Goal: Complete application form

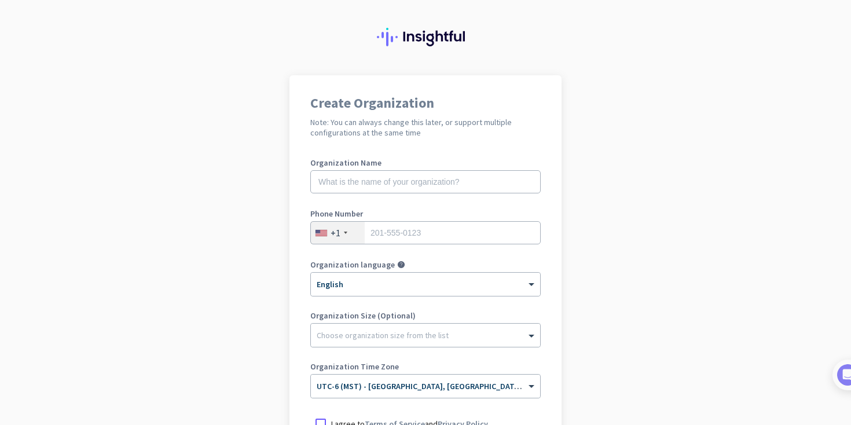
scroll to position [41, 0]
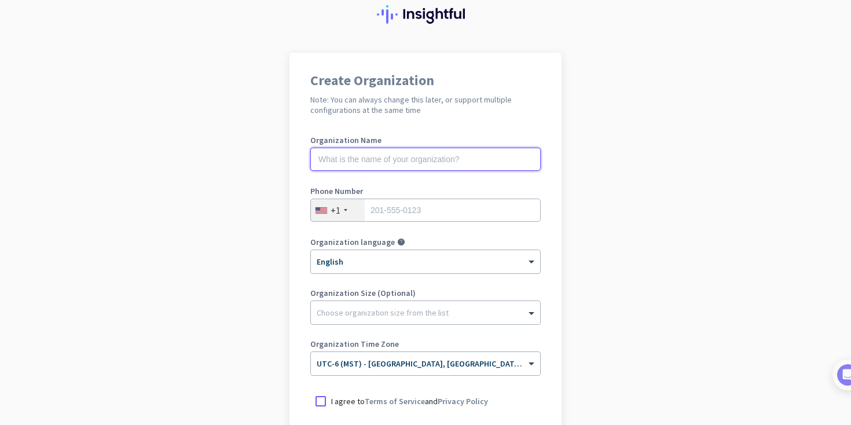
click at [479, 162] on input "text" at bounding box center [425, 159] width 230 height 23
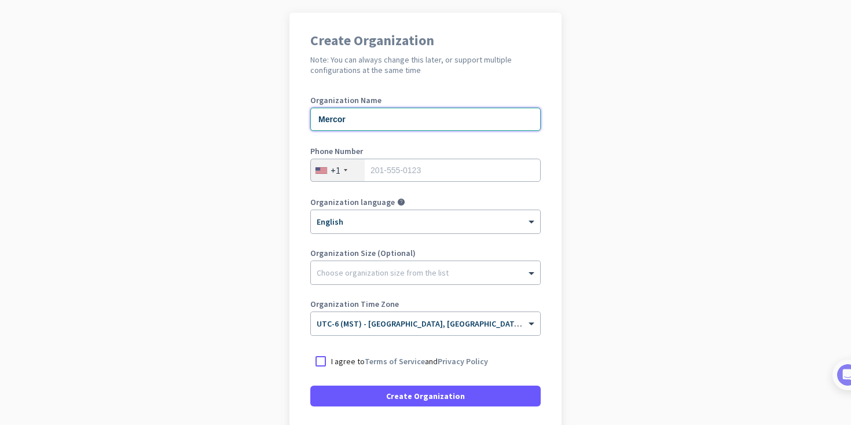
scroll to position [118, 0]
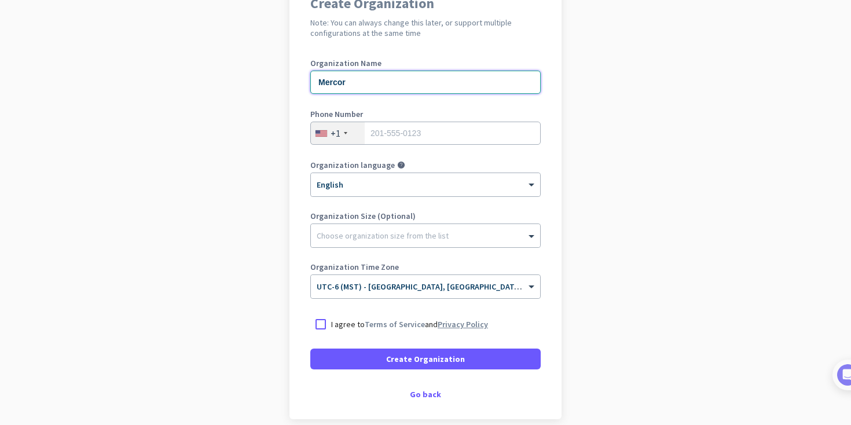
type input "Mercor"
click at [447, 324] on link "Privacy Policy" at bounding box center [463, 324] width 50 height 10
click at [321, 323] on div at bounding box center [320, 324] width 21 height 21
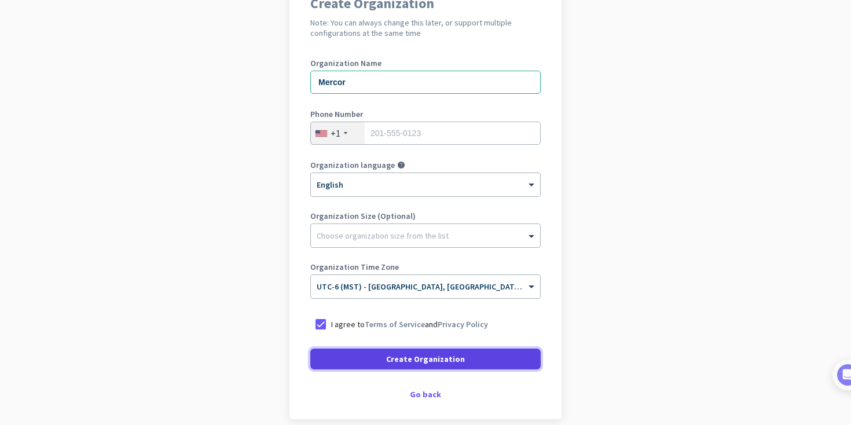
click at [340, 360] on span at bounding box center [425, 359] width 230 height 28
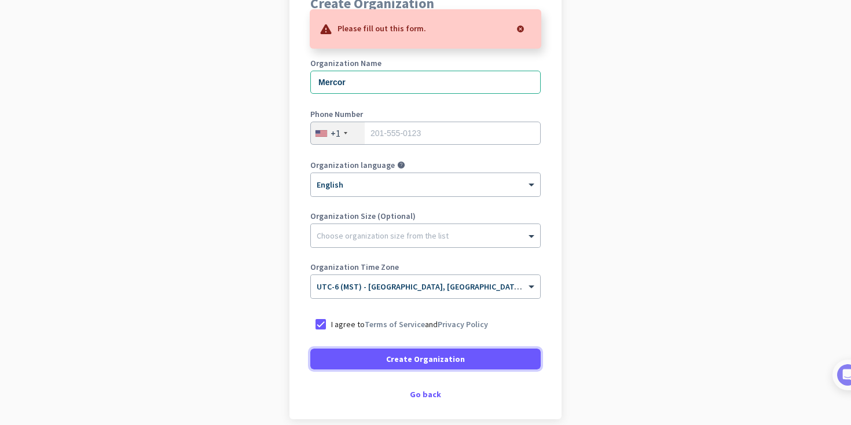
scroll to position [111, 0]
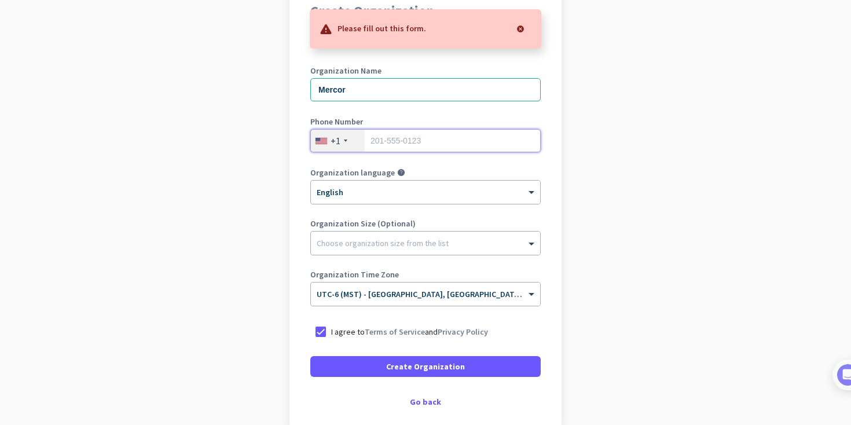
click at [418, 148] on input "tel" at bounding box center [425, 140] width 230 height 23
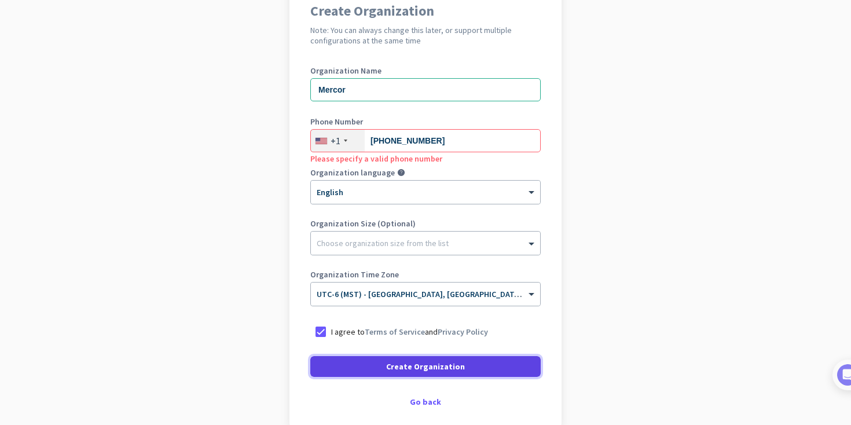
click at [463, 364] on span at bounding box center [425, 367] width 230 height 28
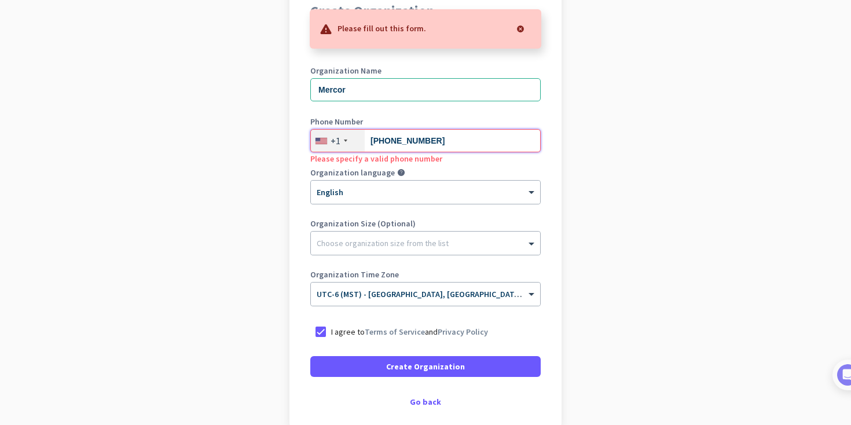
click at [390, 145] on input "[PHONE_NUMBER]" at bounding box center [425, 140] width 230 height 23
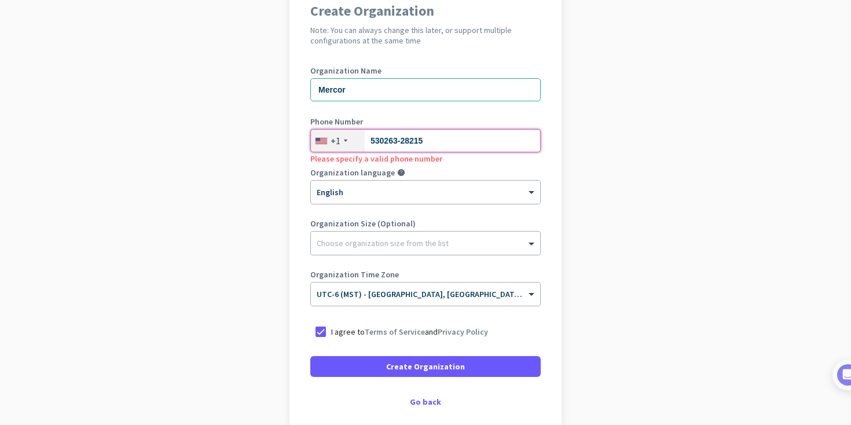
click at [406, 142] on input "530263-28215" at bounding box center [425, 140] width 230 height 23
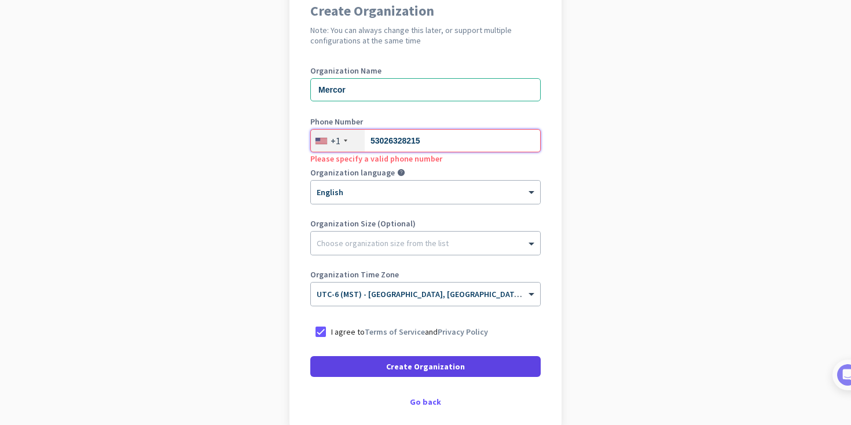
type input "53026328215"
click at [437, 360] on span at bounding box center [425, 367] width 230 height 28
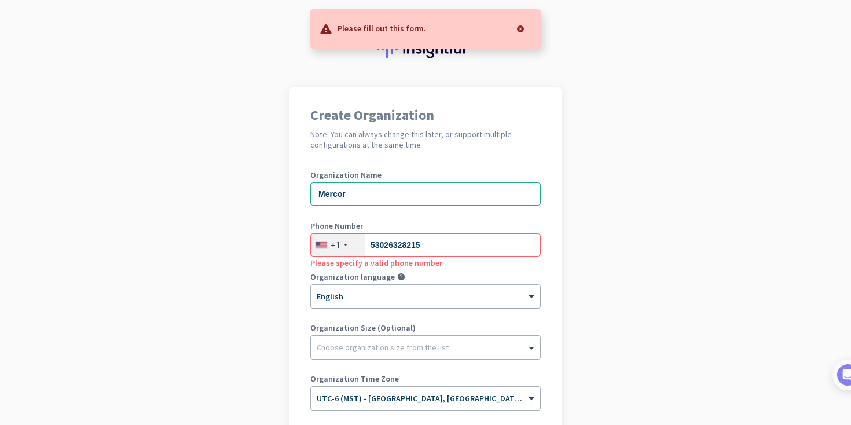
scroll to position [0, 0]
